Goal: Find contact information: Find contact information

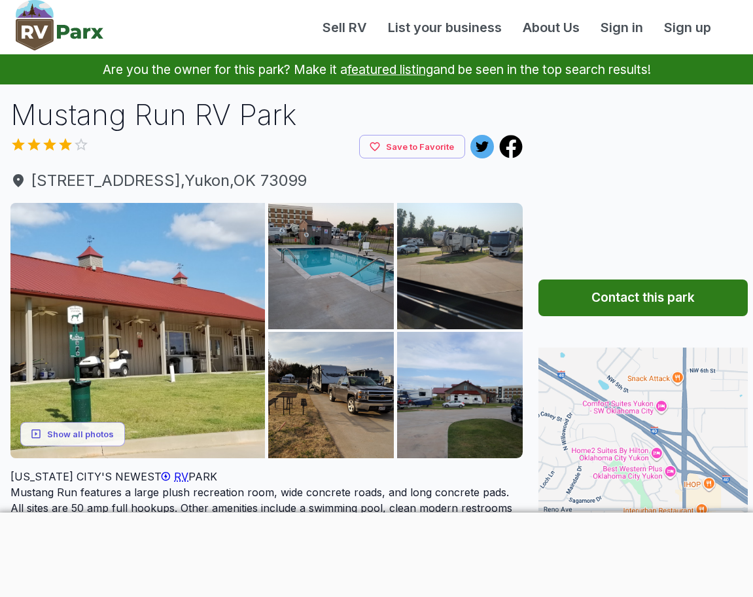
click at [632, 299] on button "Contact this park" at bounding box center [643, 297] width 209 height 37
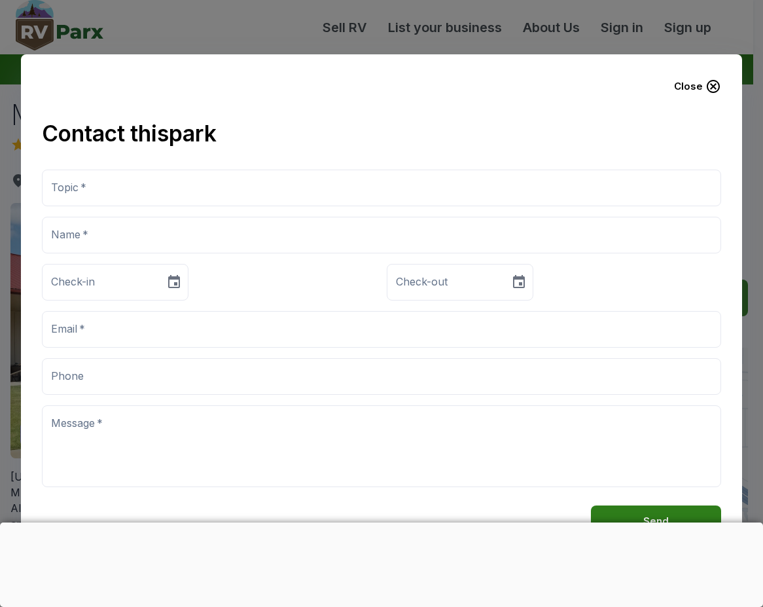
click at [711, 89] on icon "button" at bounding box center [713, 86] width 13 height 13
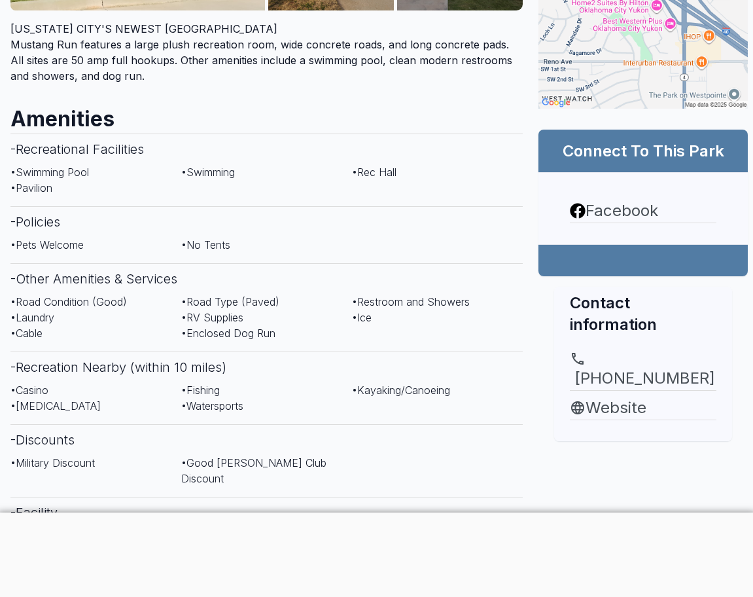
scroll to position [458, 0]
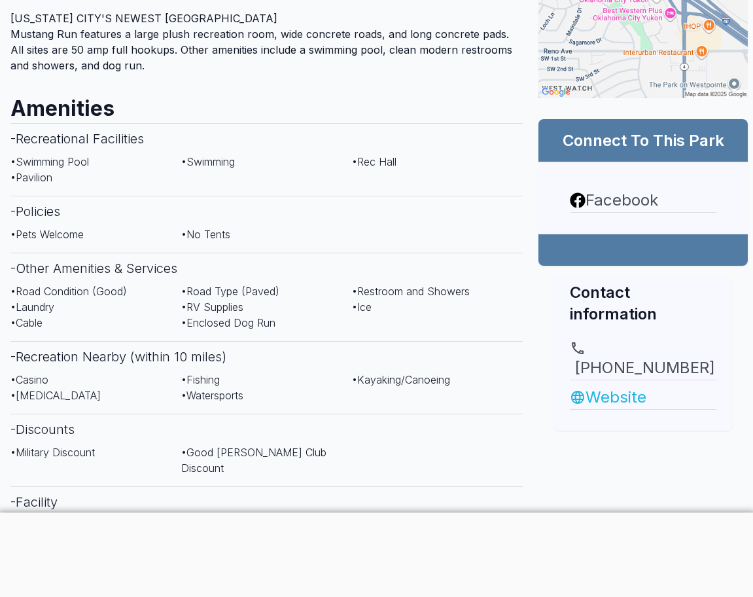
click at [607, 386] on link "Website" at bounding box center [643, 398] width 147 height 24
